Goal: Task Accomplishment & Management: Manage account settings

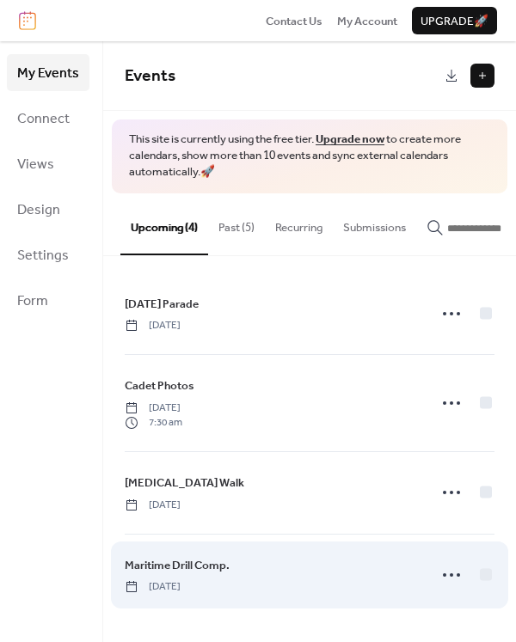
drag, startPoint x: 369, startPoint y: 577, endPoint x: 295, endPoint y: 569, distance: 74.4
click at [295, 569] on div "Maritime Drill Comp. [DATE]" at bounding box center [271, 575] width 292 height 38
click at [308, 578] on div "Maritime Drill Comp. [DATE]" at bounding box center [271, 575] width 292 height 38
click at [133, 593] on icon at bounding box center [132, 588] width 14 height 14
click at [136, 572] on span "Maritime Drill Comp." at bounding box center [177, 565] width 105 height 17
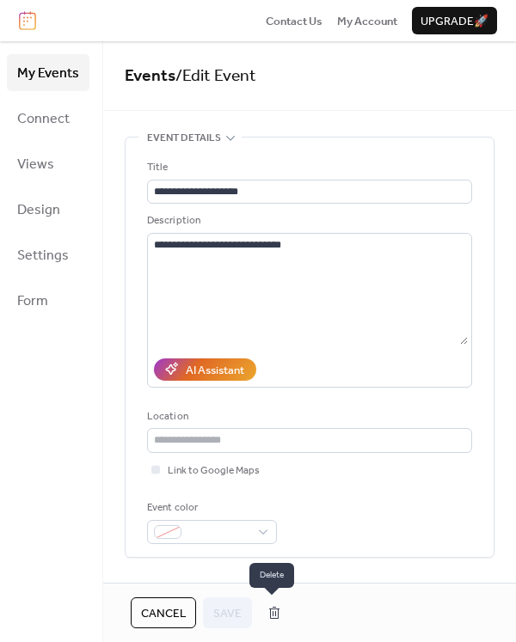
click at [272, 617] on button "button" at bounding box center [274, 613] width 31 height 28
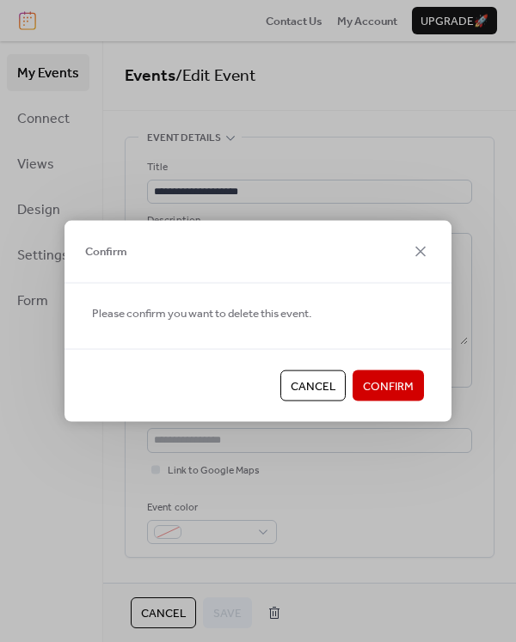
click at [415, 380] on button "Confirm" at bounding box center [388, 386] width 71 height 31
